Goal: Task Accomplishment & Management: Manage account settings

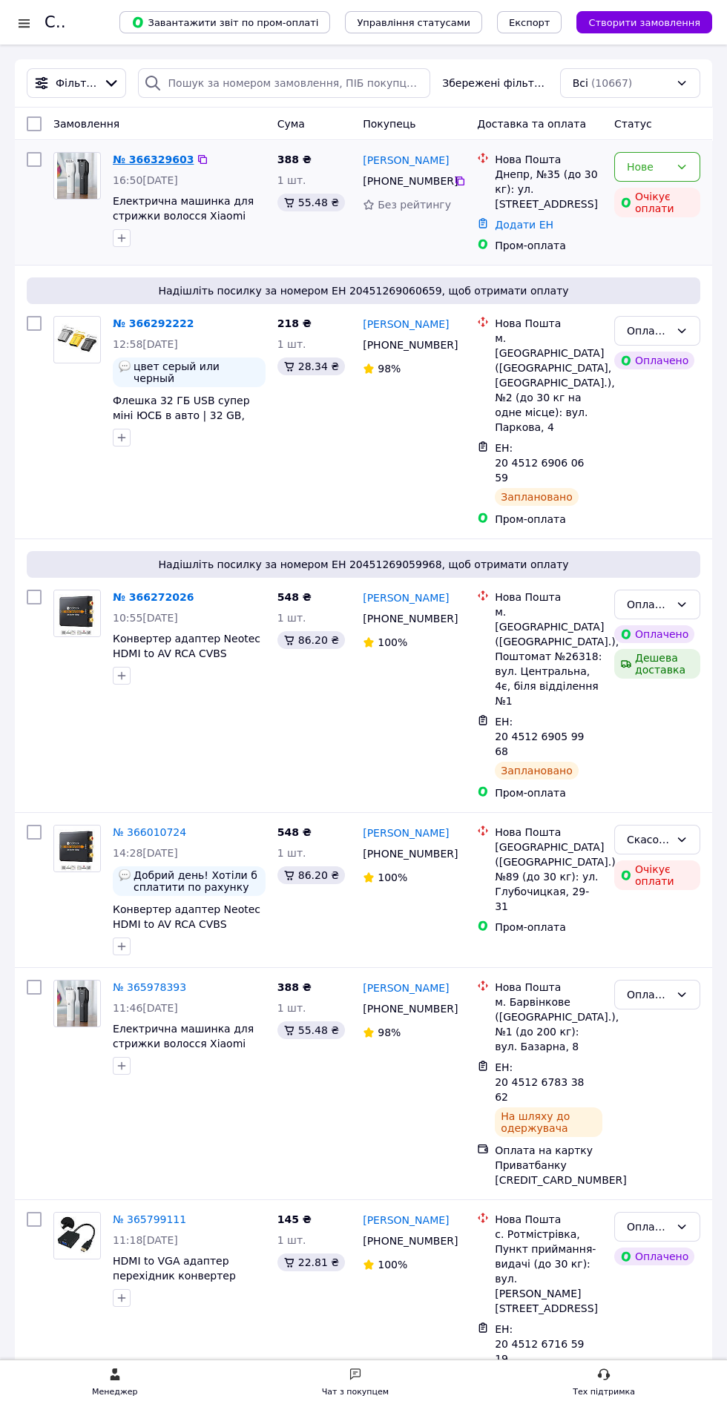
click at [157, 160] on link "№ 366329603" at bounding box center [153, 160] width 81 height 12
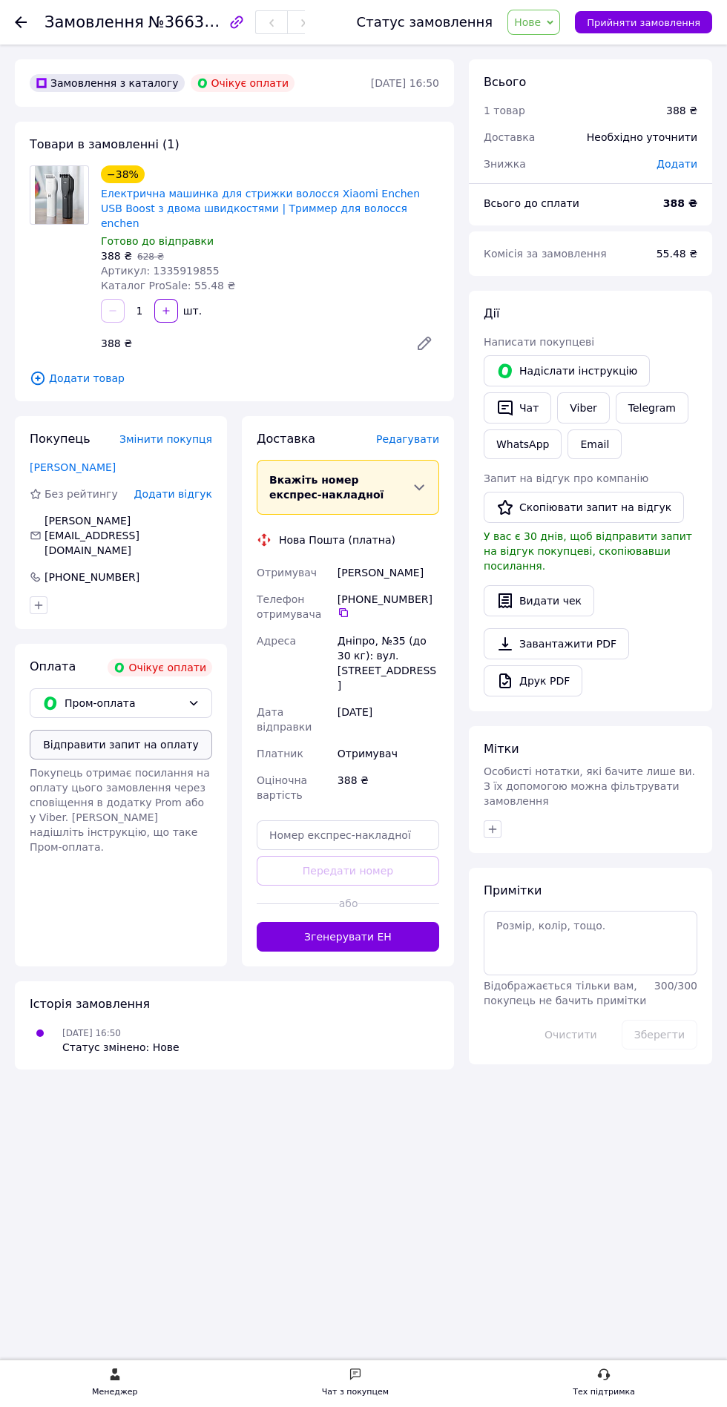
click at [100, 730] on button "Відправити запит на оплату" at bounding box center [121, 745] width 182 height 30
click at [70, 461] on link "[PERSON_NAME]" at bounding box center [73, 467] width 86 height 12
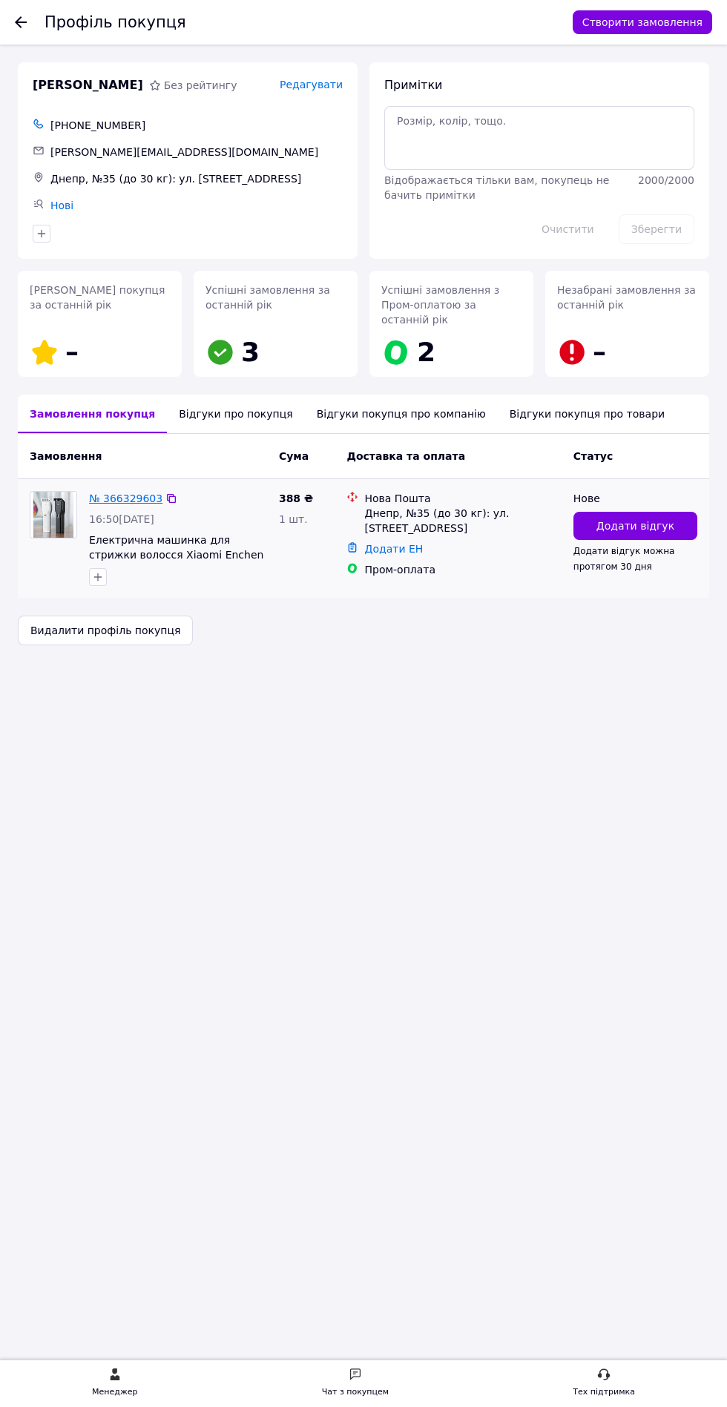
click at [114, 493] on link "№ 366329603" at bounding box center [125, 499] width 73 height 12
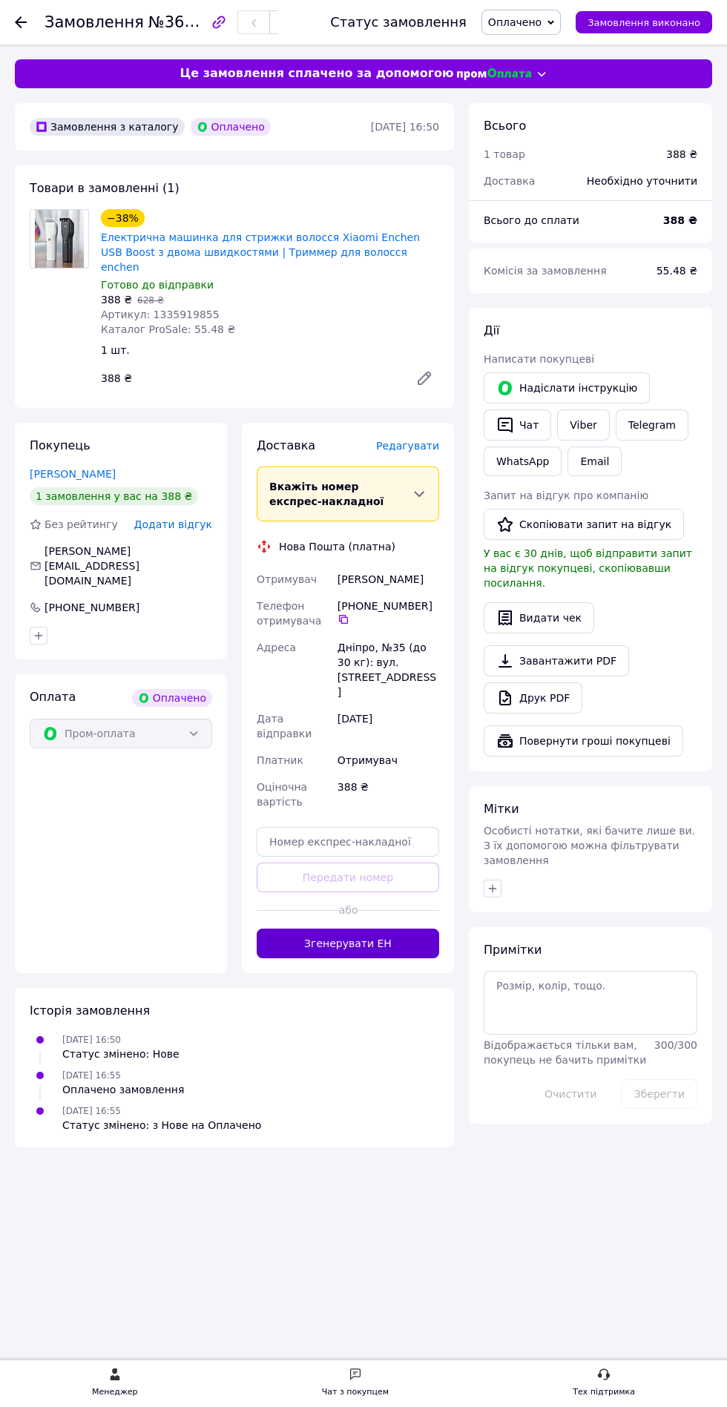
click at [386, 929] on button "Згенерувати ЕН" at bounding box center [348, 944] width 182 height 30
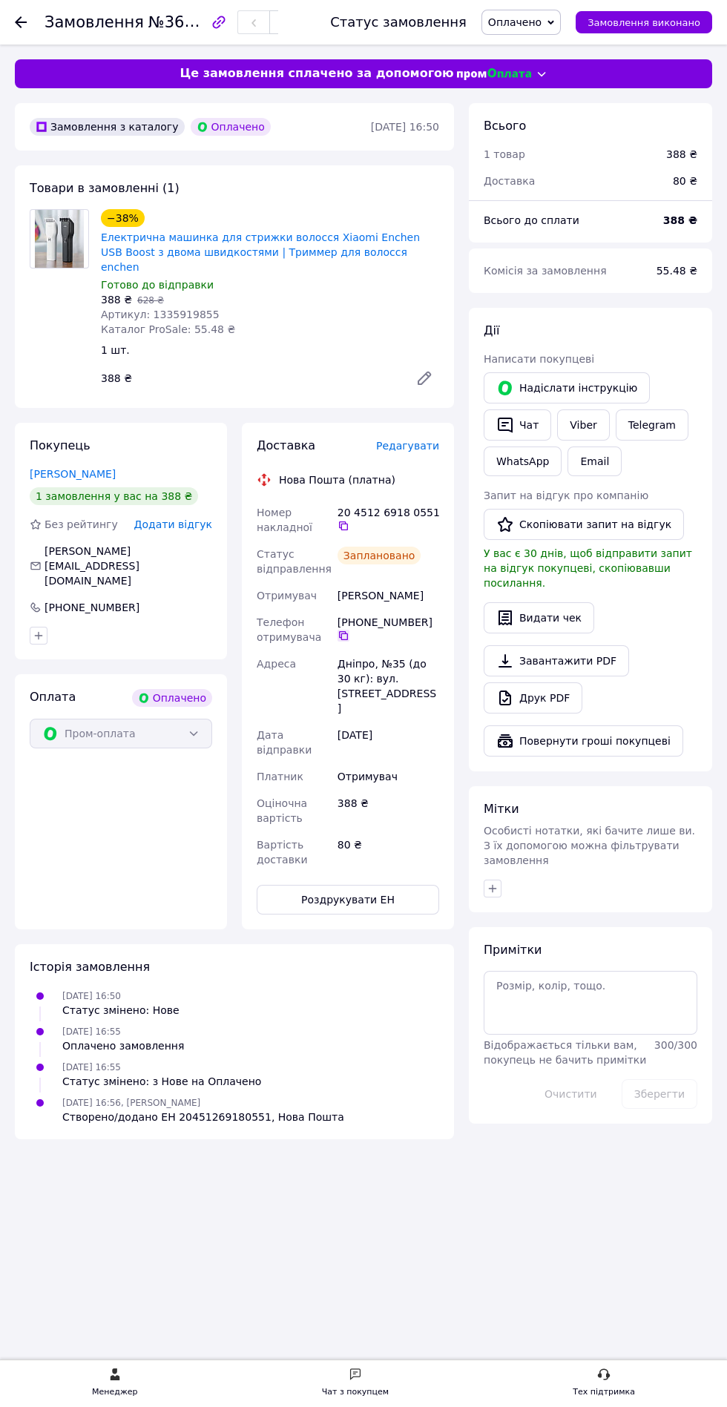
click at [343, 630] on icon at bounding box center [344, 636] width 12 height 12
